Goal: Find specific page/section: Find specific page/section

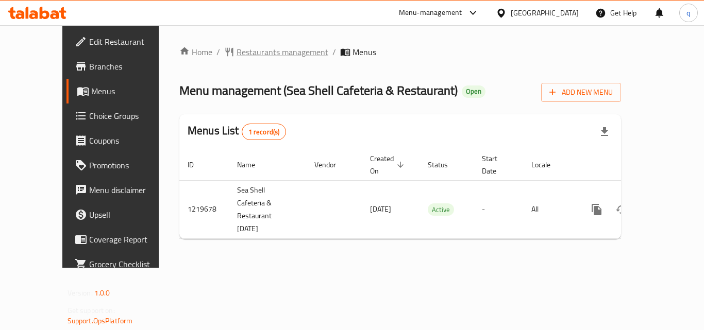
click at [237, 53] on span "Restaurants management" at bounding box center [283, 52] width 92 height 12
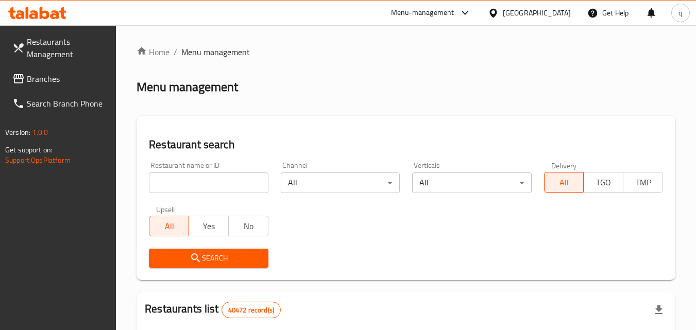
click at [212, 188] on input "search" at bounding box center [208, 183] width 119 height 21
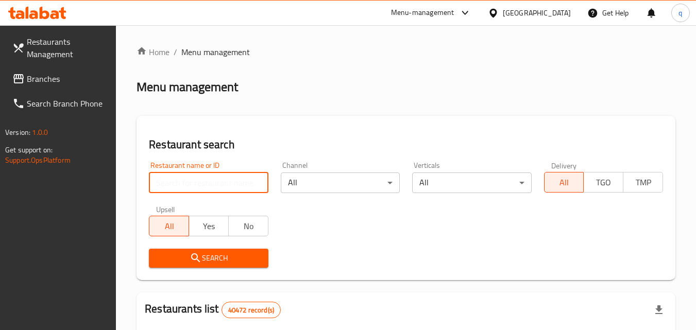
paste input "673047"
type input "673047"
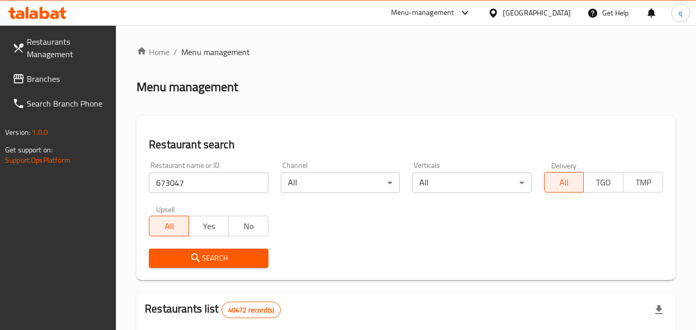
click at [208, 259] on span "Search" at bounding box center [208, 258] width 103 height 13
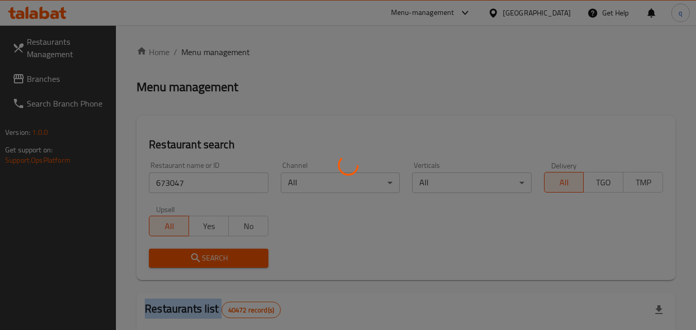
click at [208, 260] on div at bounding box center [348, 165] width 696 height 330
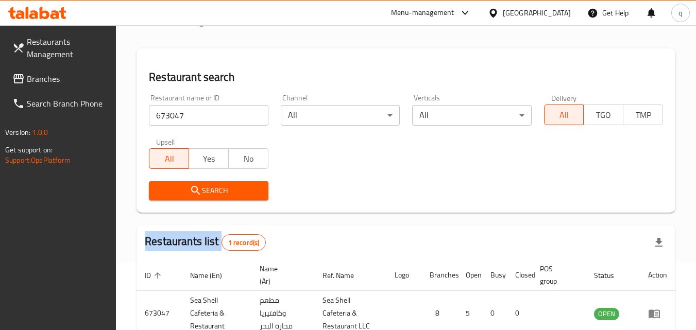
scroll to position [129, 0]
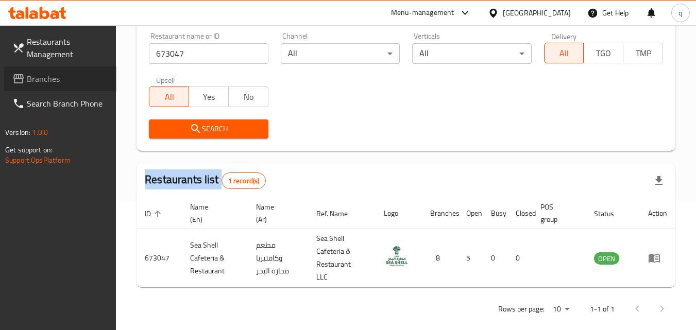
click at [33, 83] on span "Branches" at bounding box center [67, 79] width 81 height 12
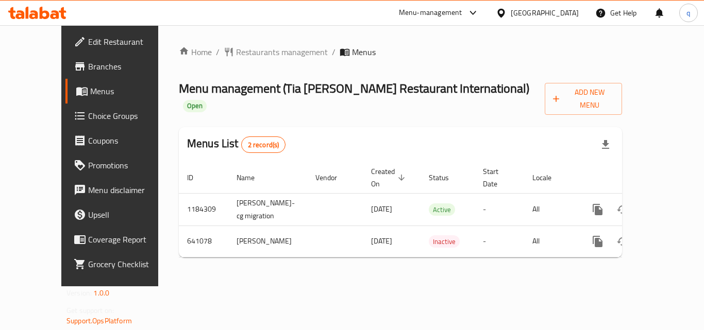
click at [226, 60] on div "Home / Restaurants management / Menus Menu management ( Tia Betty Restaurant In…" at bounding box center [400, 156] width 443 height 220
click at [236, 53] on span "Restaurants management" at bounding box center [282, 52] width 92 height 12
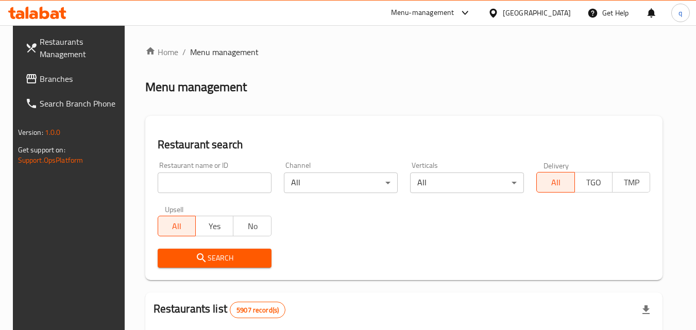
click at [213, 180] on input "search" at bounding box center [215, 183] width 114 height 21
paste input "640455"
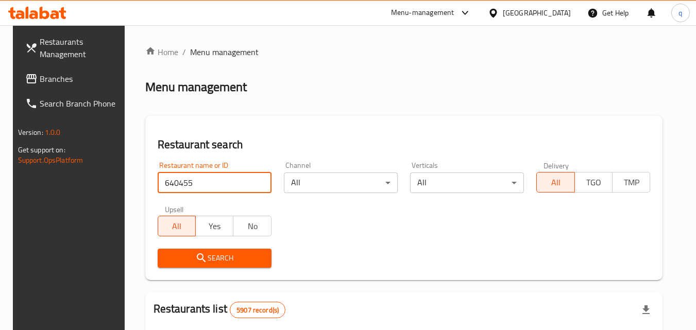
type input "640455"
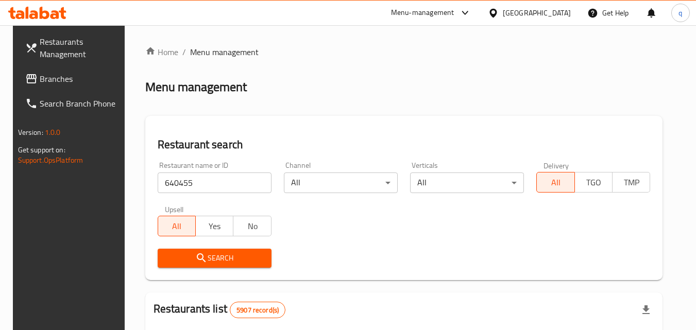
click at [211, 249] on button "Search" at bounding box center [215, 258] width 114 height 19
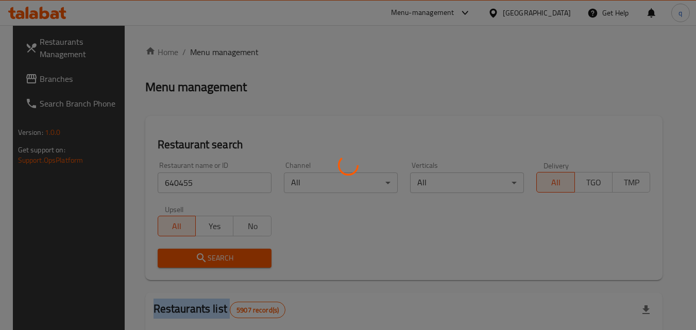
click at [211, 250] on div at bounding box center [348, 165] width 696 height 330
click at [210, 251] on div at bounding box center [348, 165] width 696 height 330
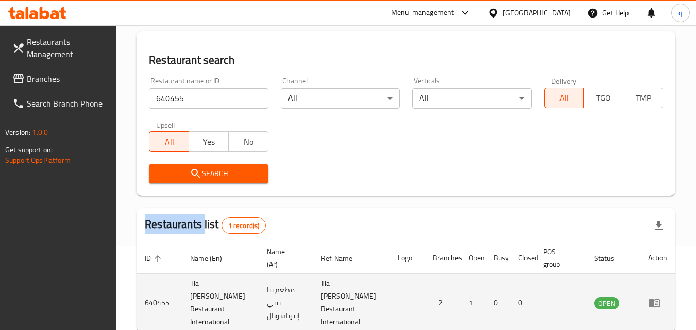
scroll to position [129, 0]
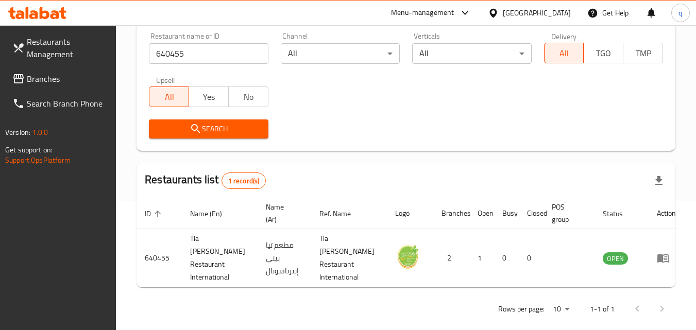
click at [556, 16] on div "Bahrain" at bounding box center [537, 12] width 68 height 11
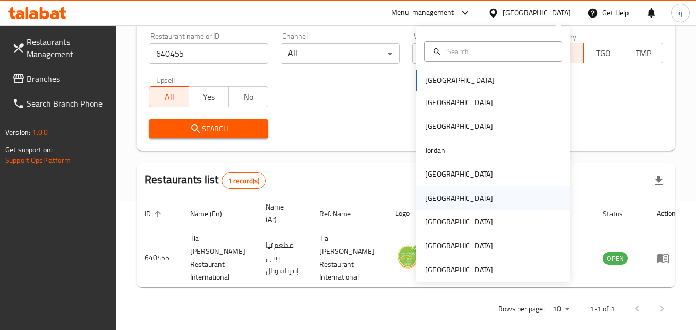
click at [432, 194] on div "Oman" at bounding box center [459, 198] width 68 height 11
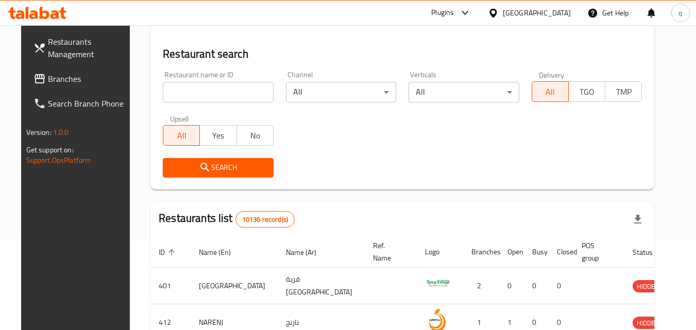
scroll to position [129, 0]
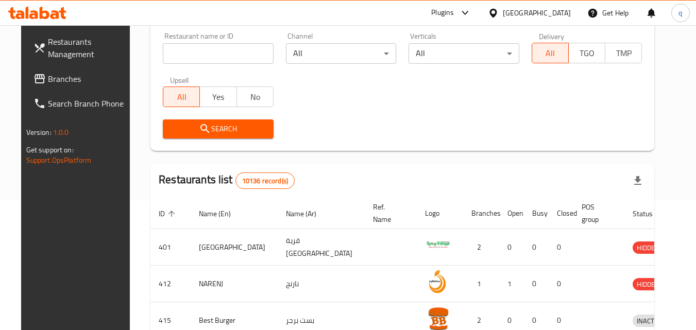
click at [51, 83] on span "Branches" at bounding box center [88, 79] width 81 height 12
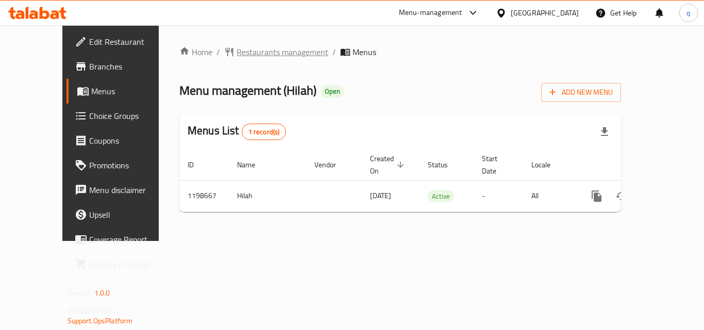
click at [237, 48] on span "Restaurants management" at bounding box center [283, 52] width 92 height 12
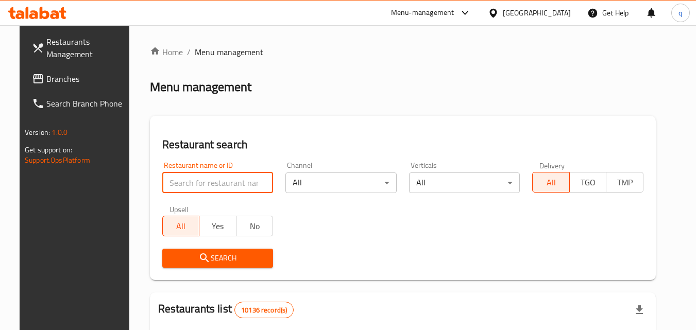
click at [207, 187] on input "search" at bounding box center [217, 183] width 111 height 21
paste input "668181"
type input "668181"
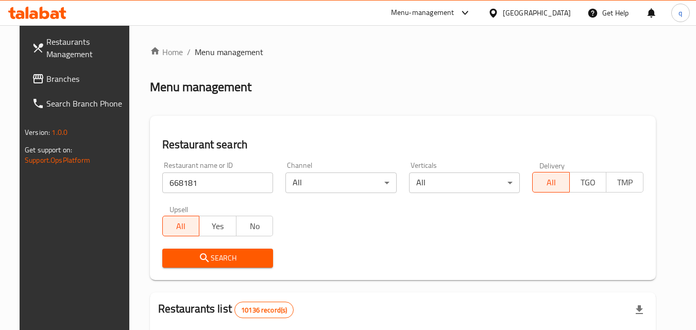
click at [198, 254] on icon "submit" at bounding box center [204, 258] width 12 height 12
click at [190, 254] on div at bounding box center [348, 165] width 696 height 330
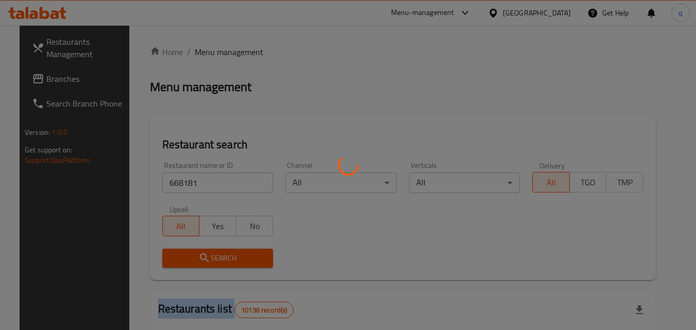
click at [190, 254] on div at bounding box center [348, 165] width 696 height 330
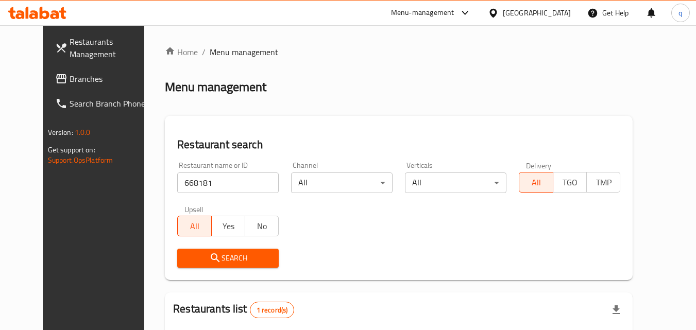
click at [566, 15] on div "Oman" at bounding box center [537, 12] width 68 height 11
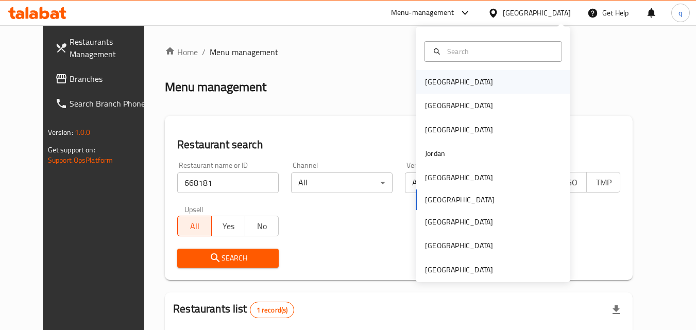
click at [443, 78] on div "Bahrain" at bounding box center [459, 82] width 85 height 24
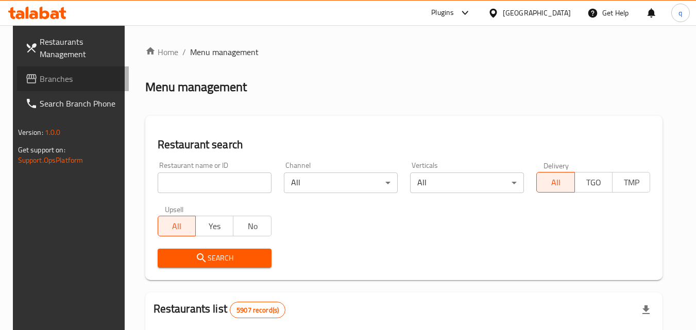
click at [43, 74] on span "Branches" at bounding box center [80, 79] width 81 height 12
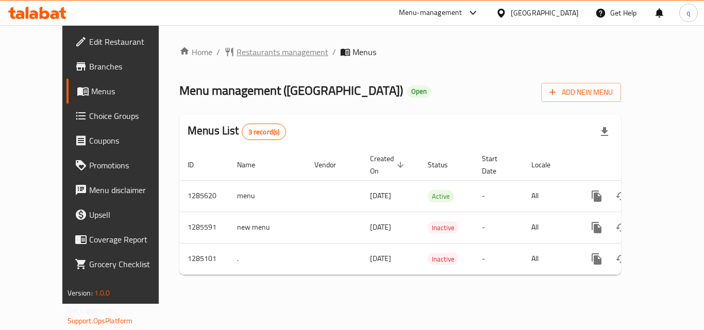
click at [237, 47] on span "Restaurants management" at bounding box center [283, 52] width 92 height 12
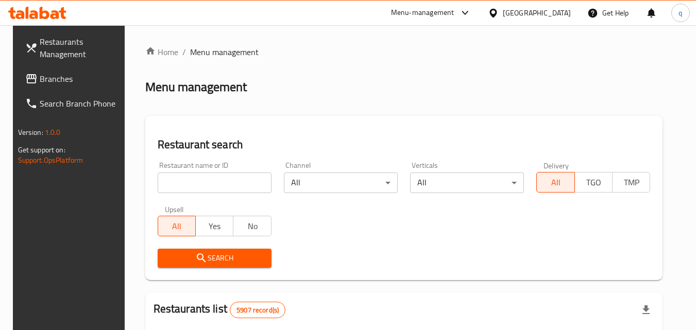
click at [219, 182] on input "search" at bounding box center [215, 183] width 114 height 21
paste input "695700"
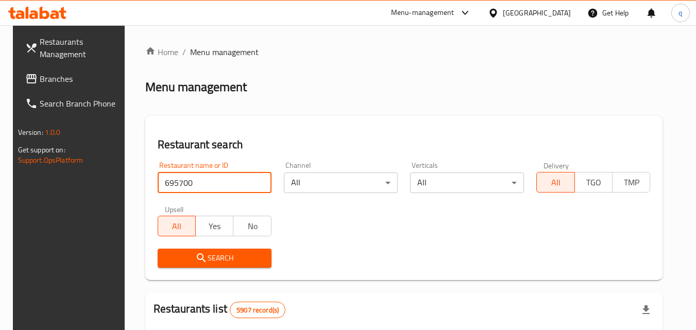
type input "695700"
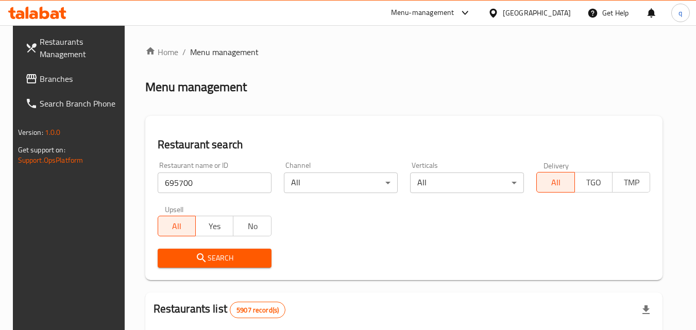
click at [199, 250] on button "Search" at bounding box center [215, 258] width 114 height 19
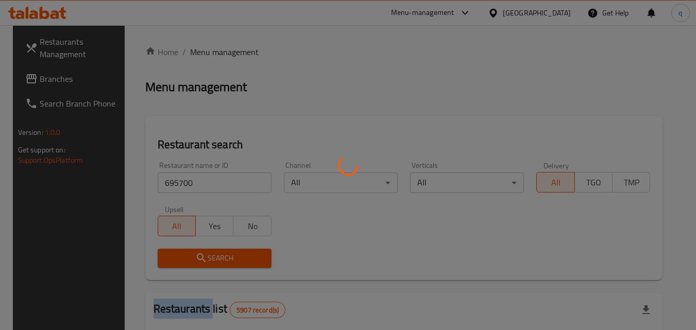
click at [199, 251] on div at bounding box center [348, 165] width 696 height 330
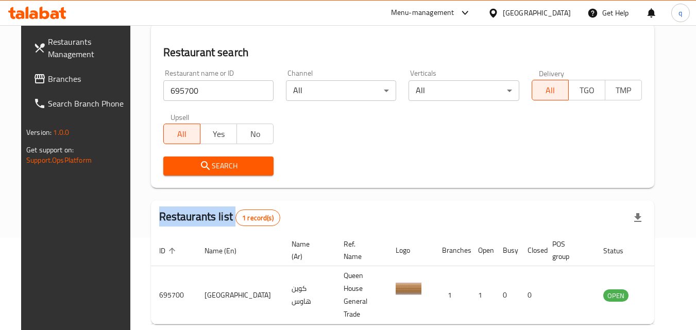
scroll to position [121, 0]
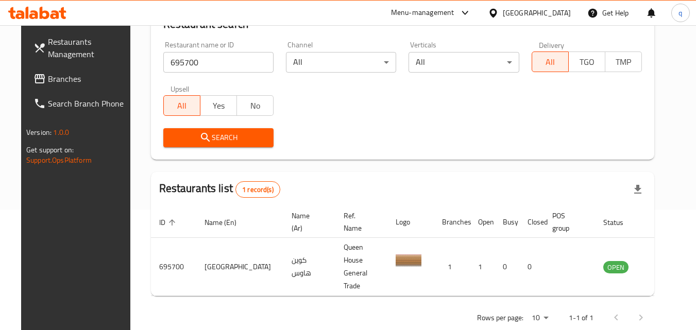
click at [549, 11] on div "Bahrain" at bounding box center [537, 12] width 68 height 11
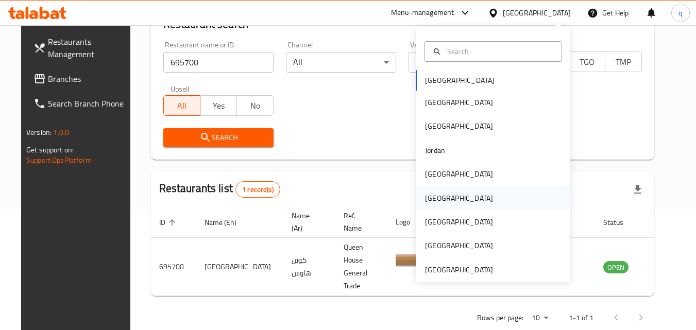
click at [432, 199] on div "Oman" at bounding box center [459, 198] width 68 height 11
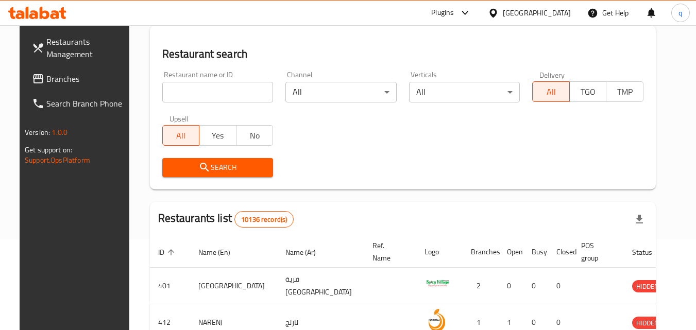
scroll to position [121, 0]
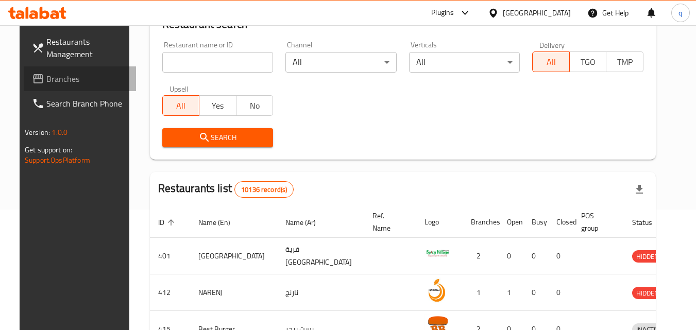
drag, startPoint x: 44, startPoint y: 83, endPoint x: 51, endPoint y: 115, distance: 32.8
click at [46, 83] on span "Branches" at bounding box center [86, 79] width 81 height 12
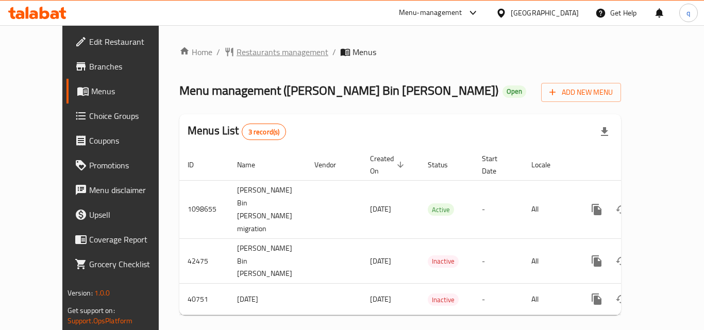
click at [237, 55] on span "Restaurants management" at bounding box center [283, 52] width 92 height 12
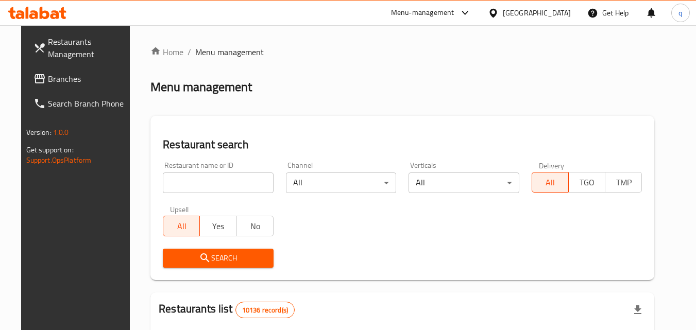
click at [229, 179] on input "search" at bounding box center [218, 183] width 111 height 21
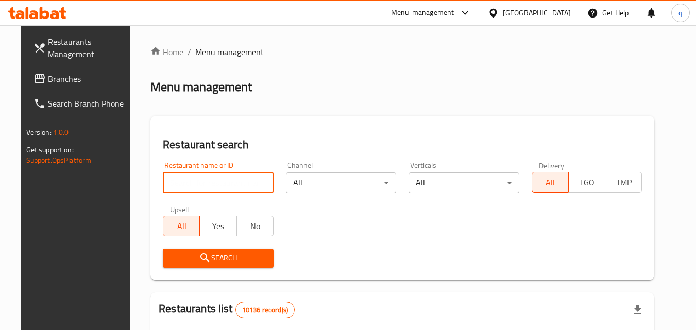
paste input "21179"
type input "21179"
click button "Search" at bounding box center [218, 258] width 111 height 19
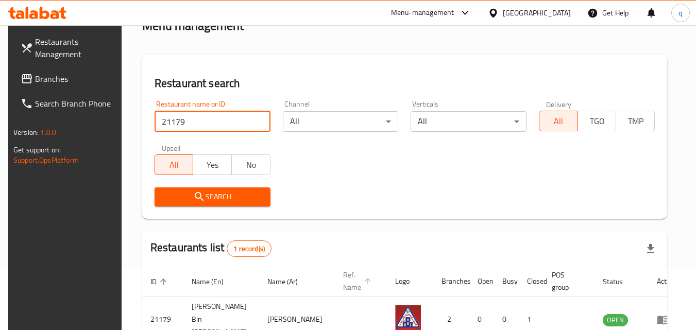
scroll to position [121, 0]
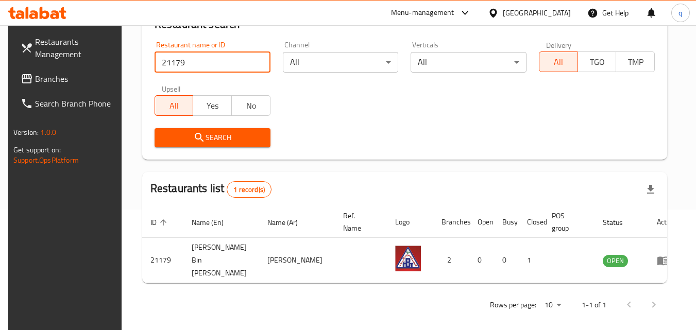
click at [503, 14] on div at bounding box center [495, 12] width 15 height 11
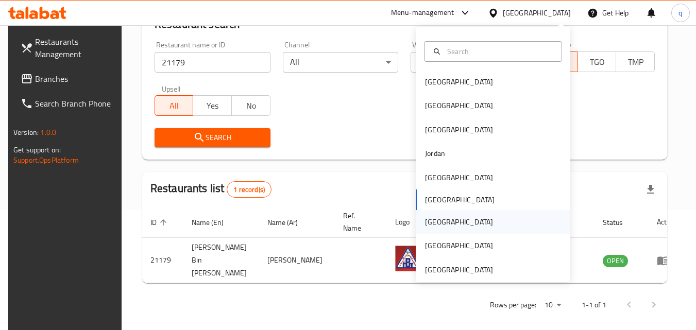
click at [430, 222] on div "[GEOGRAPHIC_DATA]" at bounding box center [459, 221] width 68 height 11
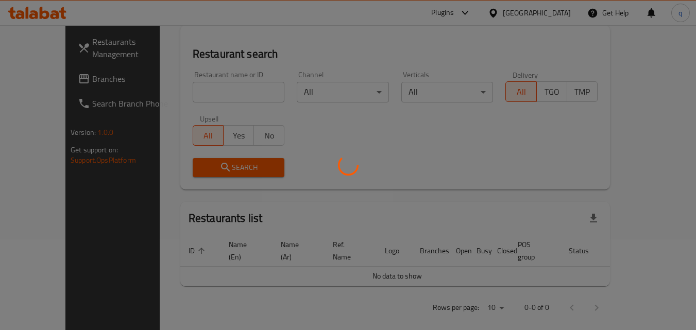
scroll to position [121, 0]
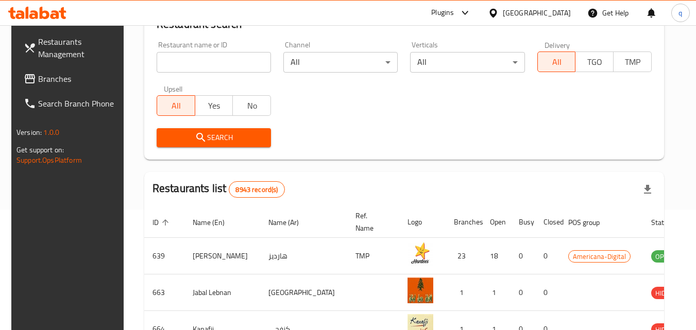
click at [38, 77] on span "Branches" at bounding box center [78, 79] width 81 height 12
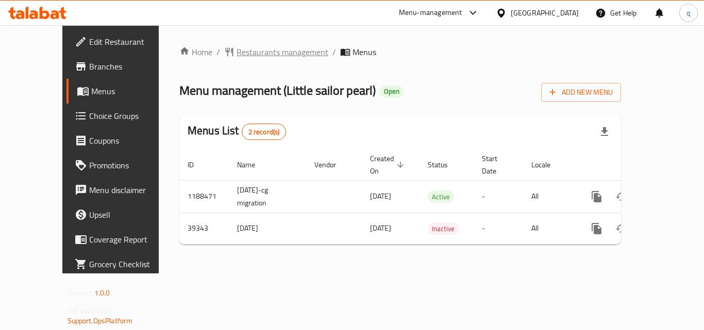
click at [237, 54] on span "Restaurants management" at bounding box center [283, 52] width 92 height 12
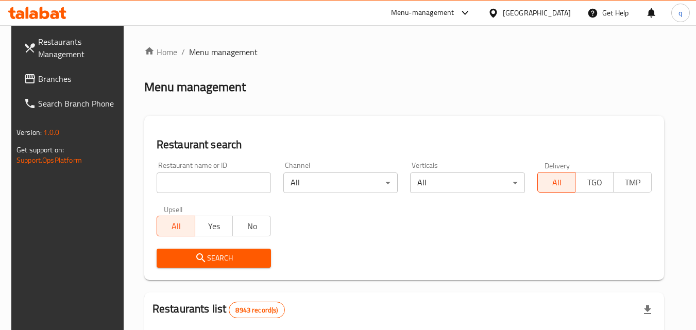
click at [213, 186] on input "search" at bounding box center [214, 183] width 114 height 21
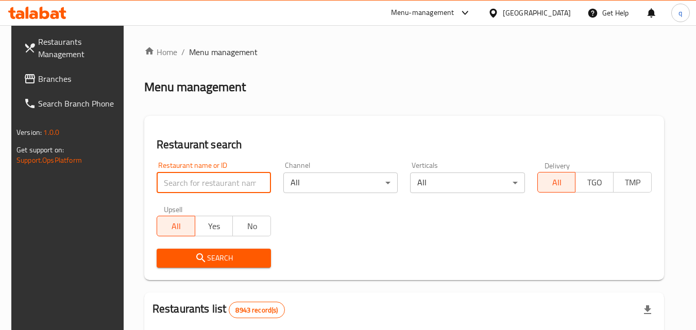
paste input "20517"
type input "20517"
click button "Search" at bounding box center [214, 258] width 114 height 19
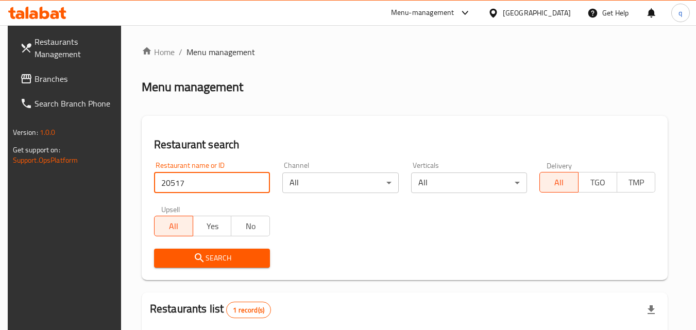
click at [50, 78] on span "Branches" at bounding box center [75, 79] width 81 height 12
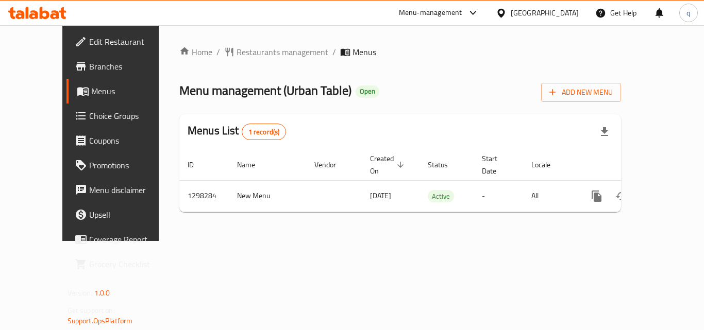
click at [237, 53] on span "Restaurants management" at bounding box center [283, 52] width 92 height 12
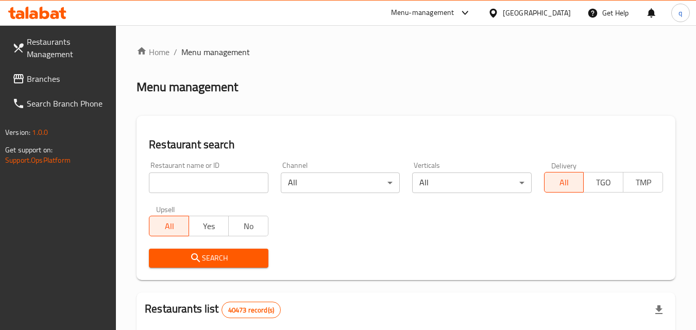
click at [213, 180] on input "search" at bounding box center [208, 183] width 119 height 21
paste input "700894"
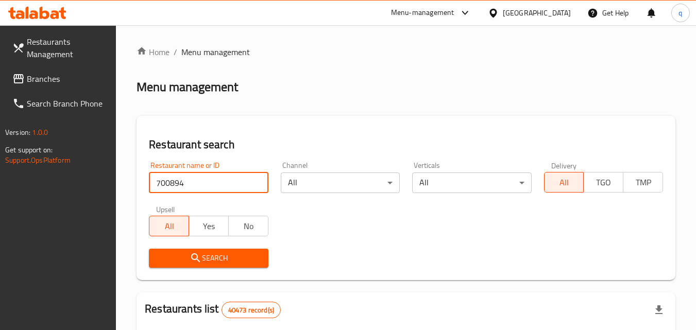
type input "700894"
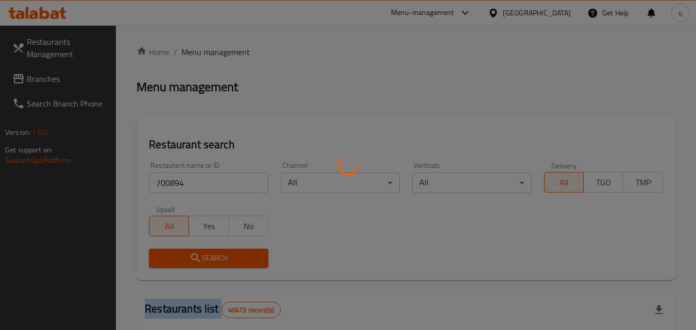
click at [190, 257] on div at bounding box center [348, 165] width 696 height 330
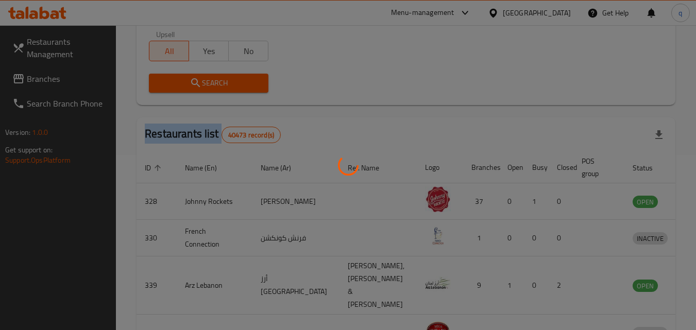
scroll to position [129, 0]
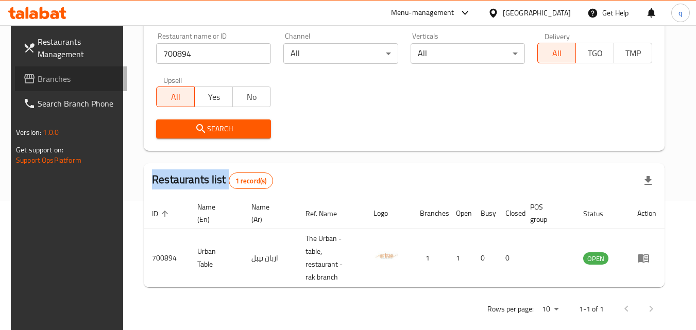
click at [48, 80] on span "Branches" at bounding box center [78, 79] width 81 height 12
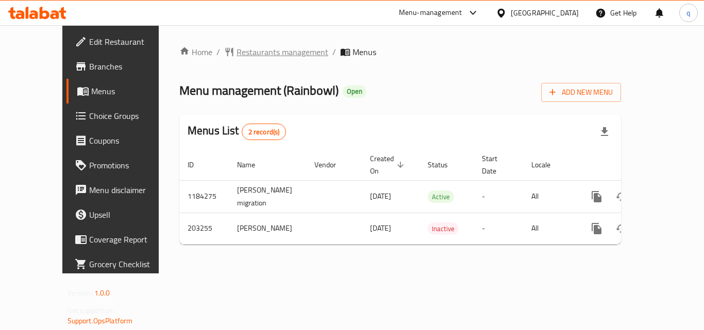
click at [237, 53] on span "Restaurants management" at bounding box center [283, 52] width 92 height 12
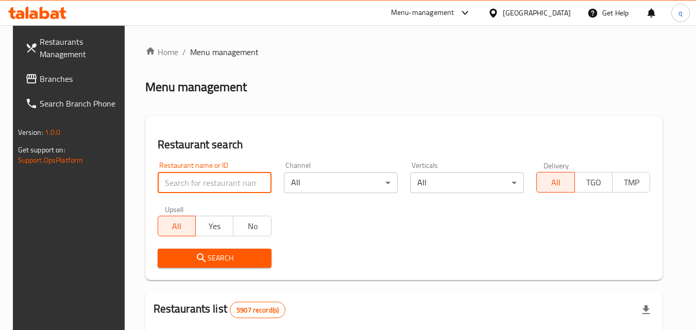
click at [214, 180] on input "search" at bounding box center [215, 183] width 114 height 21
paste input "622521"
type input "622521"
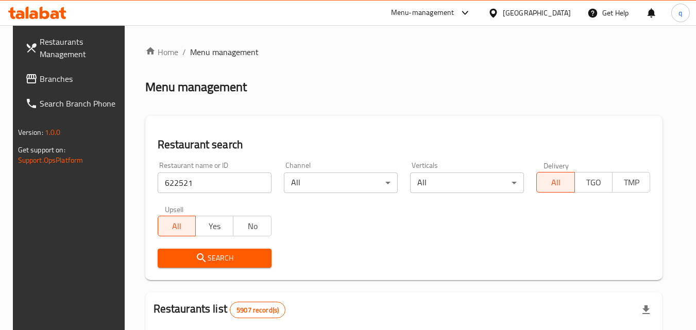
click at [178, 259] on span "Search" at bounding box center [214, 258] width 97 height 13
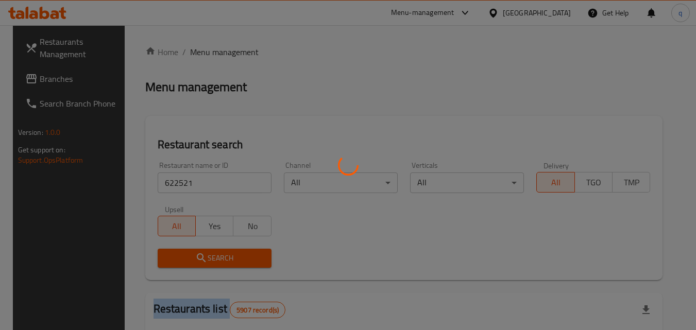
click at [178, 259] on div at bounding box center [348, 165] width 696 height 330
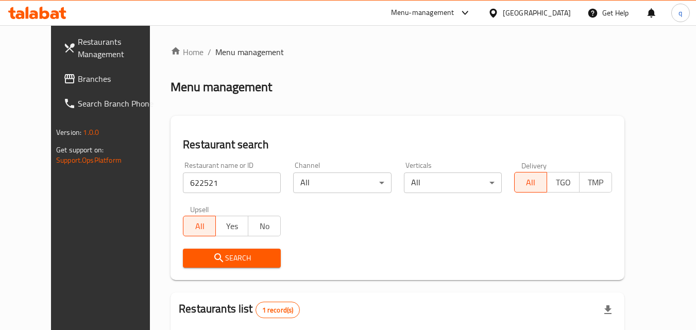
click at [503, 10] on div at bounding box center [495, 12] width 15 height 11
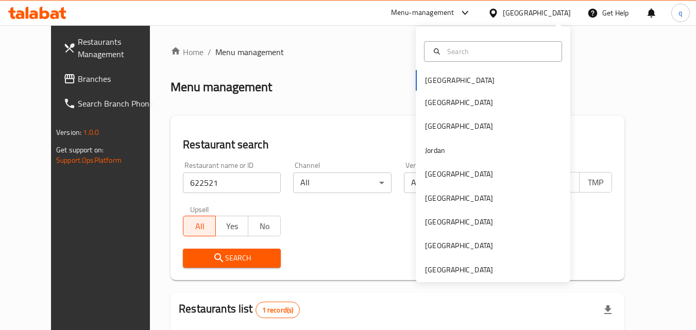
click at [432, 82] on div "Bahrain Egypt Iraq Jordan Kuwait Oman Qatar Saudi Arabia United Arab Emirates" at bounding box center [493, 176] width 155 height 212
drag, startPoint x: 430, startPoint y: 75, endPoint x: 416, endPoint y: 81, distance: 15.5
click at [431, 75] on div "Bahrain Egypt Iraq Jordan Kuwait Oman Qatar Saudi Arabia United Arab Emirates" at bounding box center [493, 176] width 155 height 212
click at [433, 79] on div "Bahrain Egypt Iraq Jordan Kuwait Oman Qatar Saudi Arabia United Arab Emirates" at bounding box center [493, 176] width 155 height 212
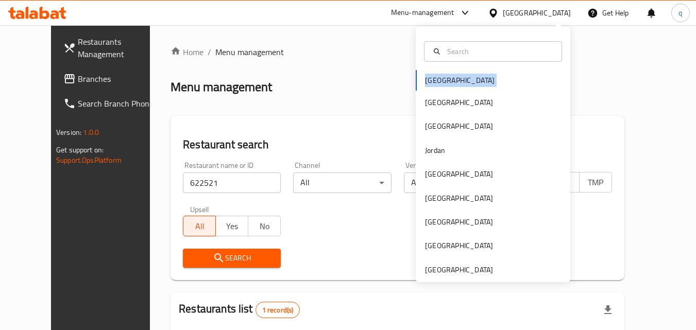
click at [434, 79] on div "Bahrain Egypt Iraq Jordan Kuwait Oman Qatar Saudi Arabia United Arab Emirates" at bounding box center [493, 176] width 155 height 212
click at [479, 86] on div "Bahrain Egypt Iraq Jordan Kuwait Oman Qatar Saudi Arabia United Arab Emirates" at bounding box center [493, 176] width 155 height 212
click at [438, 79] on div "Bahrain Egypt Iraq Jordan Kuwait Oman Qatar Saudi Arabia United Arab Emirates" at bounding box center [493, 176] width 155 height 212
click at [442, 80] on div "Bahrain Egypt Iraq Jordan Kuwait Oman Qatar Saudi Arabia United Arab Emirates" at bounding box center [493, 176] width 155 height 212
click at [568, 18] on div "Bahrain" at bounding box center [537, 12] width 68 height 11
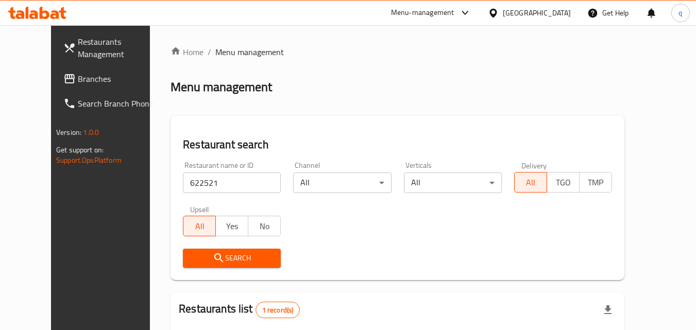
click at [563, 13] on div "Bahrain" at bounding box center [537, 12] width 68 height 11
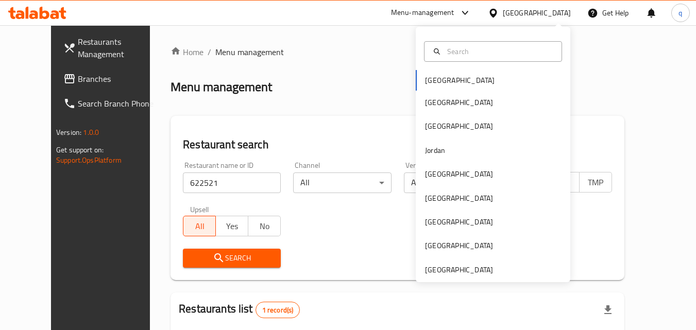
click at [425, 86] on div "Bahrain Egypt Iraq Jordan Kuwait Oman Qatar Saudi Arabia United Arab Emirates" at bounding box center [493, 176] width 155 height 212
click at [426, 79] on div "Bahrain Egypt Iraq Jordan Kuwait Oman Qatar Saudi Arabia United Arab Emirates" at bounding box center [493, 176] width 155 height 212
click at [426, 80] on div "Bahrain Egypt Iraq Jordan Kuwait Oman Qatar Saudi Arabia United Arab Emirates" at bounding box center [493, 176] width 155 height 212
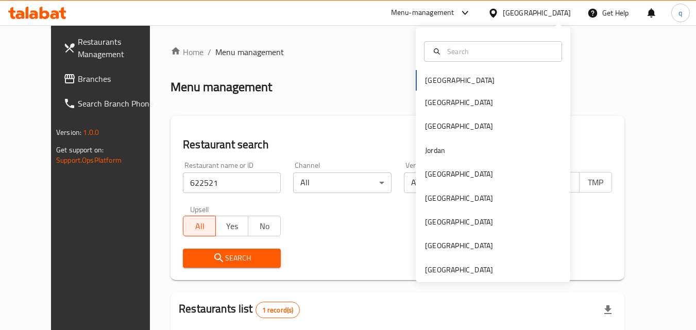
click at [335, 79] on div "Menu management" at bounding box center [398, 87] width 454 height 16
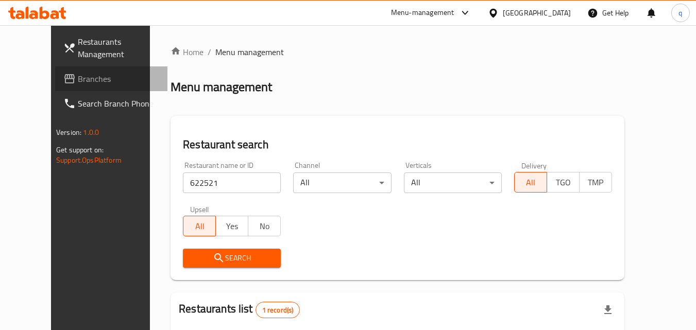
click at [78, 76] on span "Branches" at bounding box center [118, 79] width 81 height 12
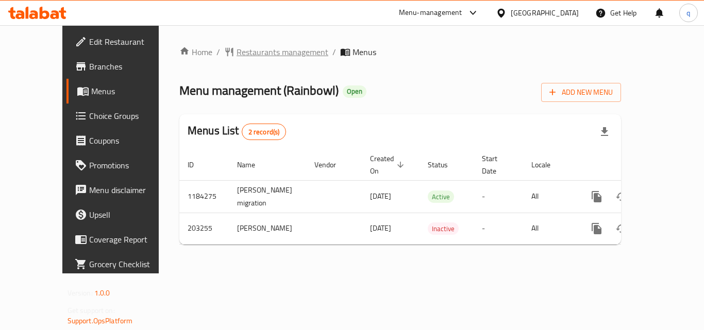
click at [237, 52] on span "Restaurants management" at bounding box center [283, 52] width 92 height 12
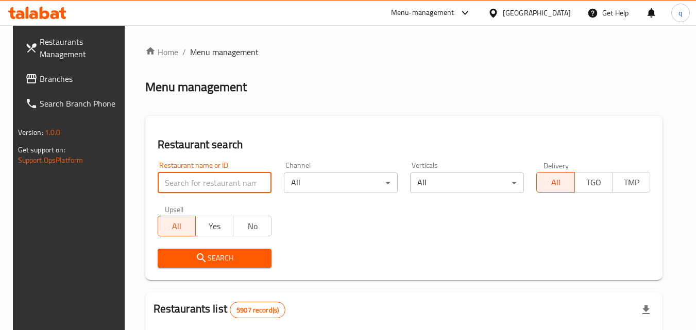
click at [223, 180] on input "search" at bounding box center [215, 183] width 114 height 21
paste input "622521"
type input "622521"
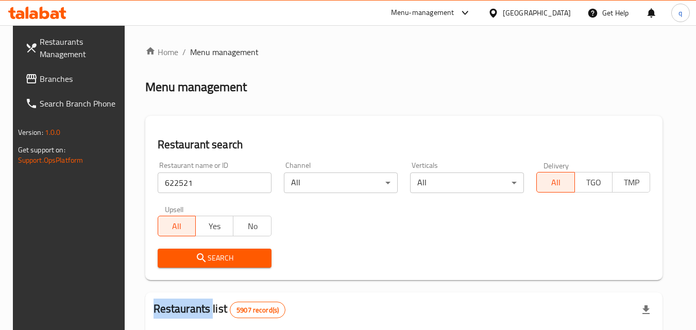
click at [205, 246] on div "Search" at bounding box center [215, 258] width 126 height 31
click at [205, 248] on div "Search" at bounding box center [215, 258] width 126 height 31
click at [205, 249] on button "Search" at bounding box center [215, 258] width 114 height 19
click at [205, 249] on div at bounding box center [348, 165] width 696 height 330
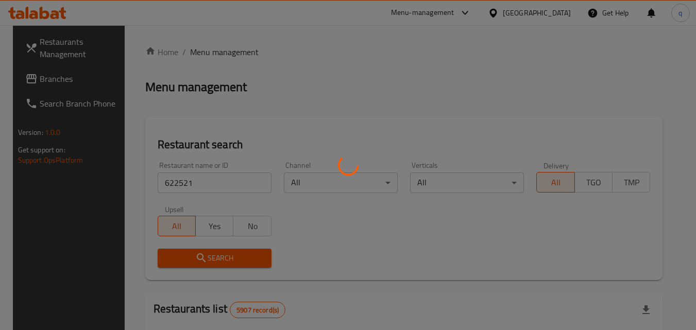
click at [203, 249] on div at bounding box center [348, 165] width 696 height 330
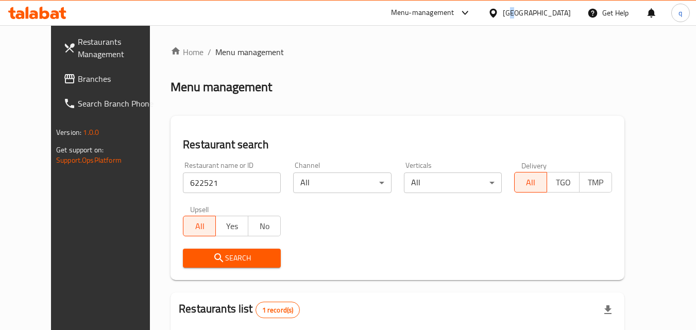
click at [558, 18] on div "[GEOGRAPHIC_DATA]" at bounding box center [537, 12] width 68 height 11
